Goal: Task Accomplishment & Management: Manage account settings

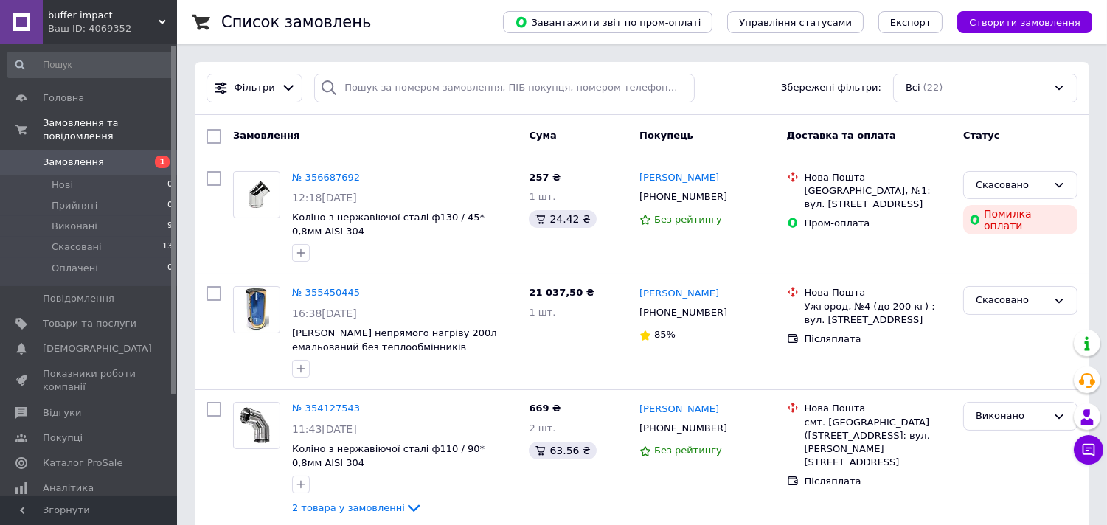
drag, startPoint x: 701, startPoint y: 122, endPoint x: 447, endPoint y: 16, distance: 275.7
click at [447, 16] on div "Список замовлень" at bounding box center [347, 22] width 252 height 44
